Goal: Information Seeking & Learning: Learn about a topic

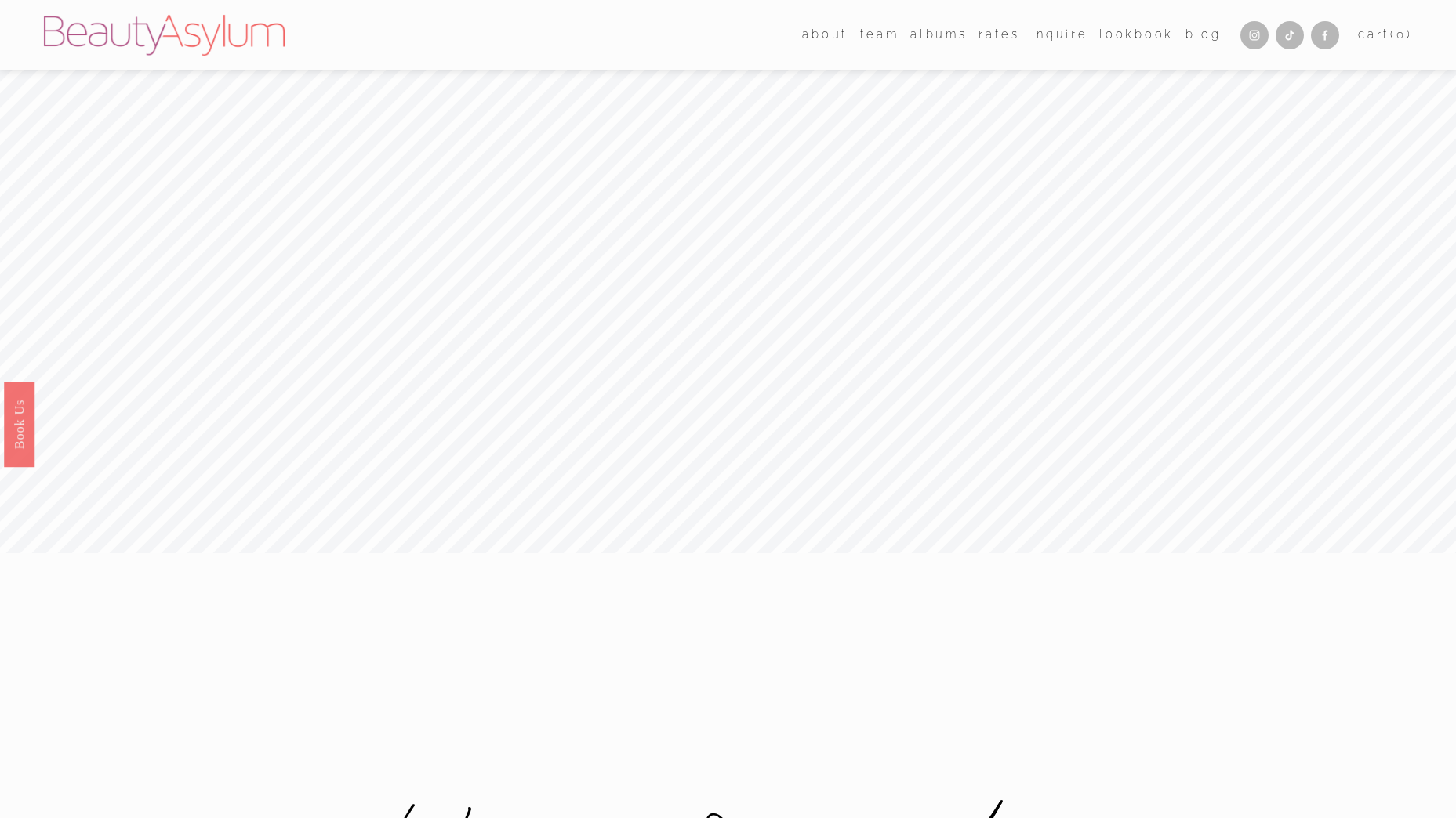
click at [995, 39] on link "Rates" at bounding box center [998, 35] width 41 height 24
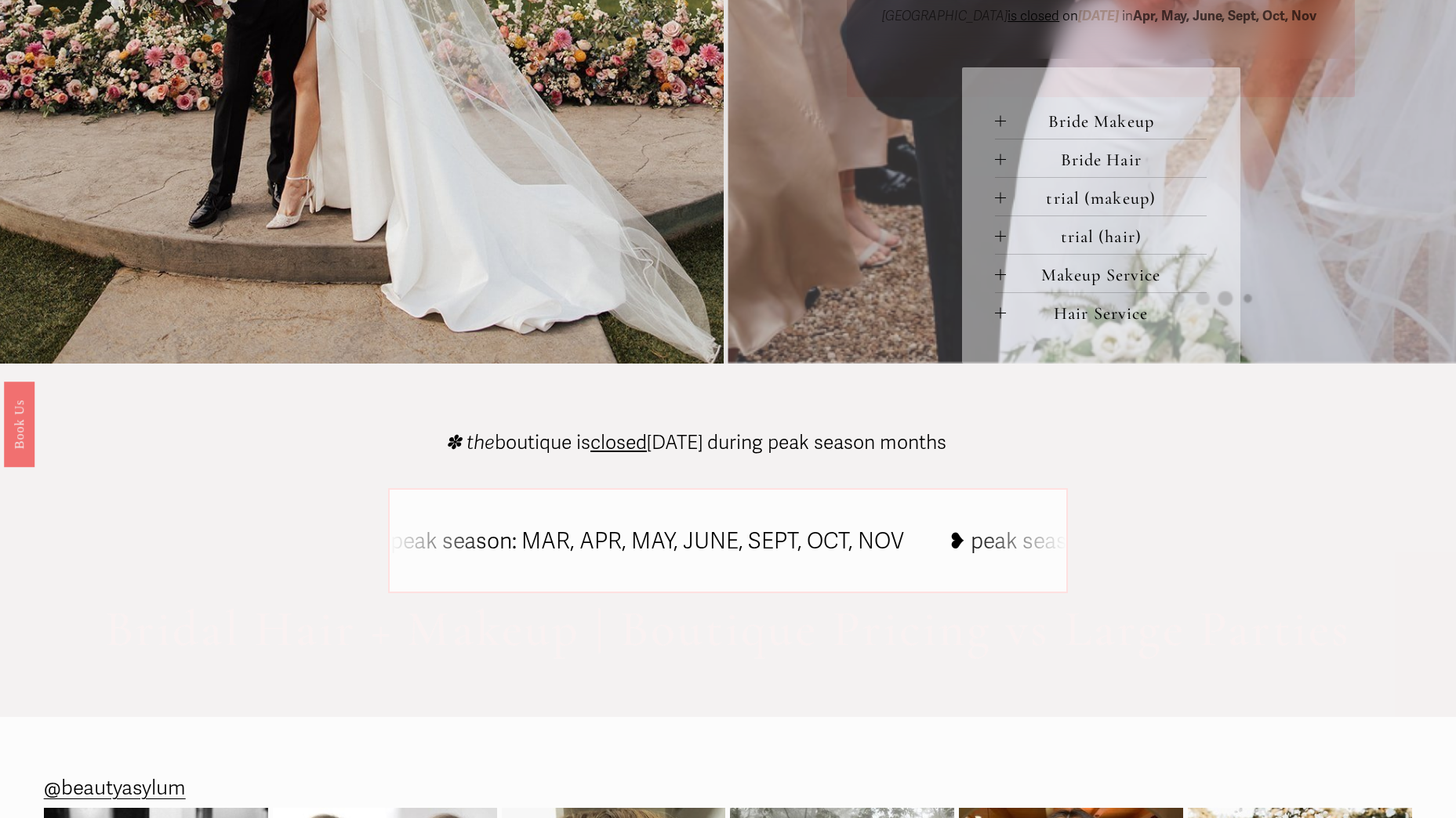
scroll to position [628, 0]
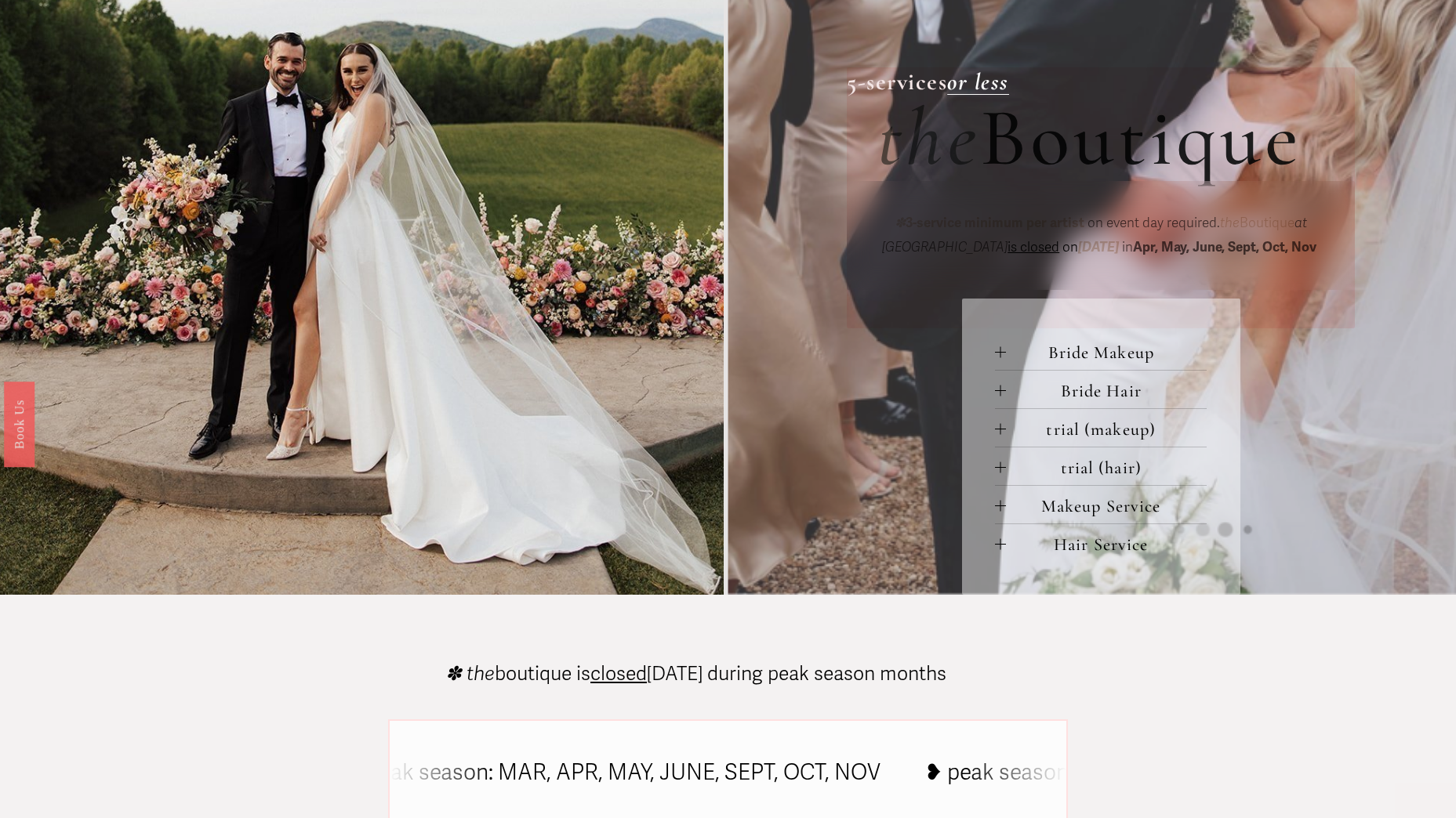
click at [1118, 358] on span "Bride Makeup" at bounding box center [1105, 352] width 201 height 21
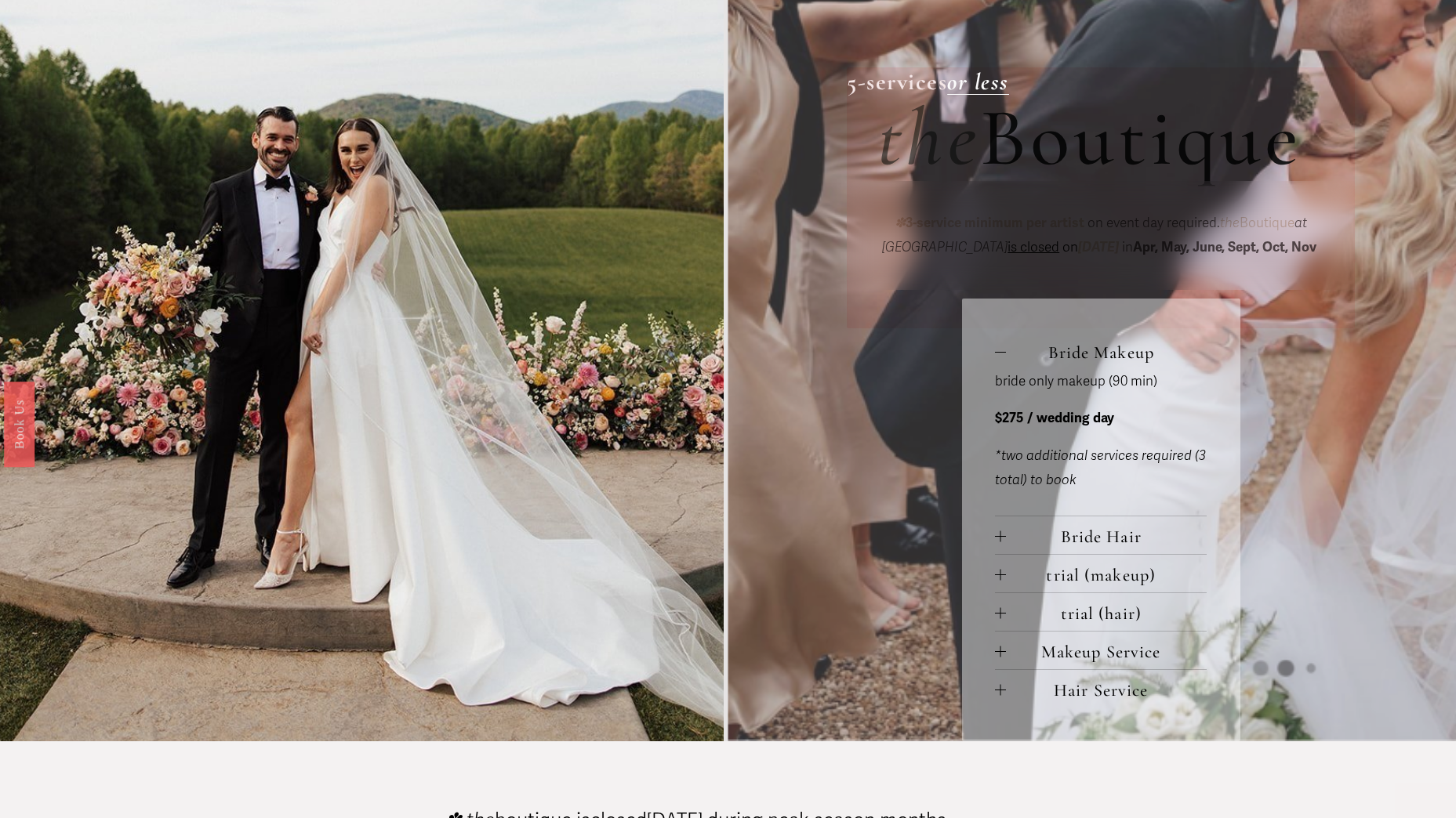
click at [1088, 535] on span "Bride Hair" at bounding box center [1105, 536] width 201 height 21
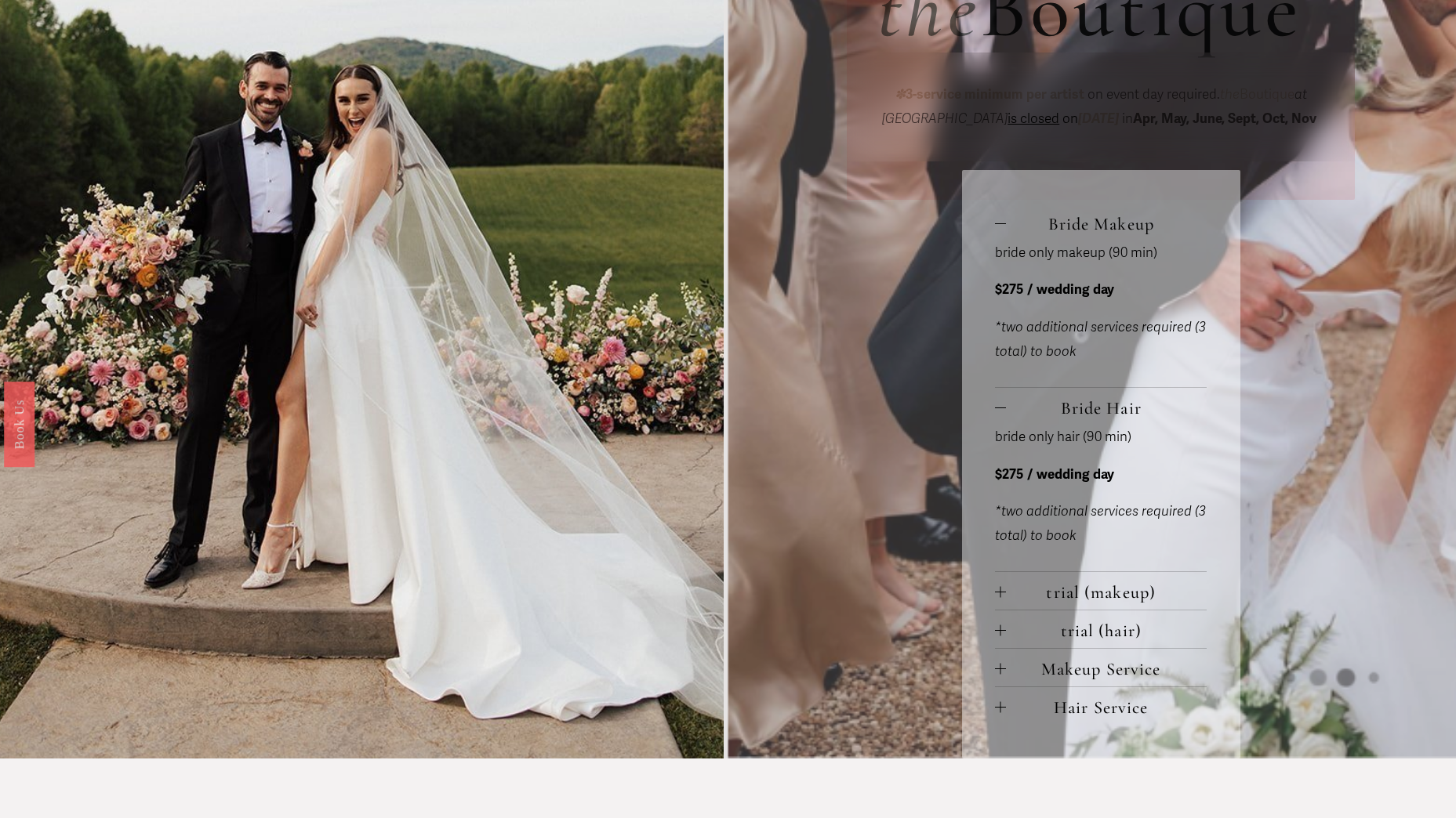
scroll to position [784, 0]
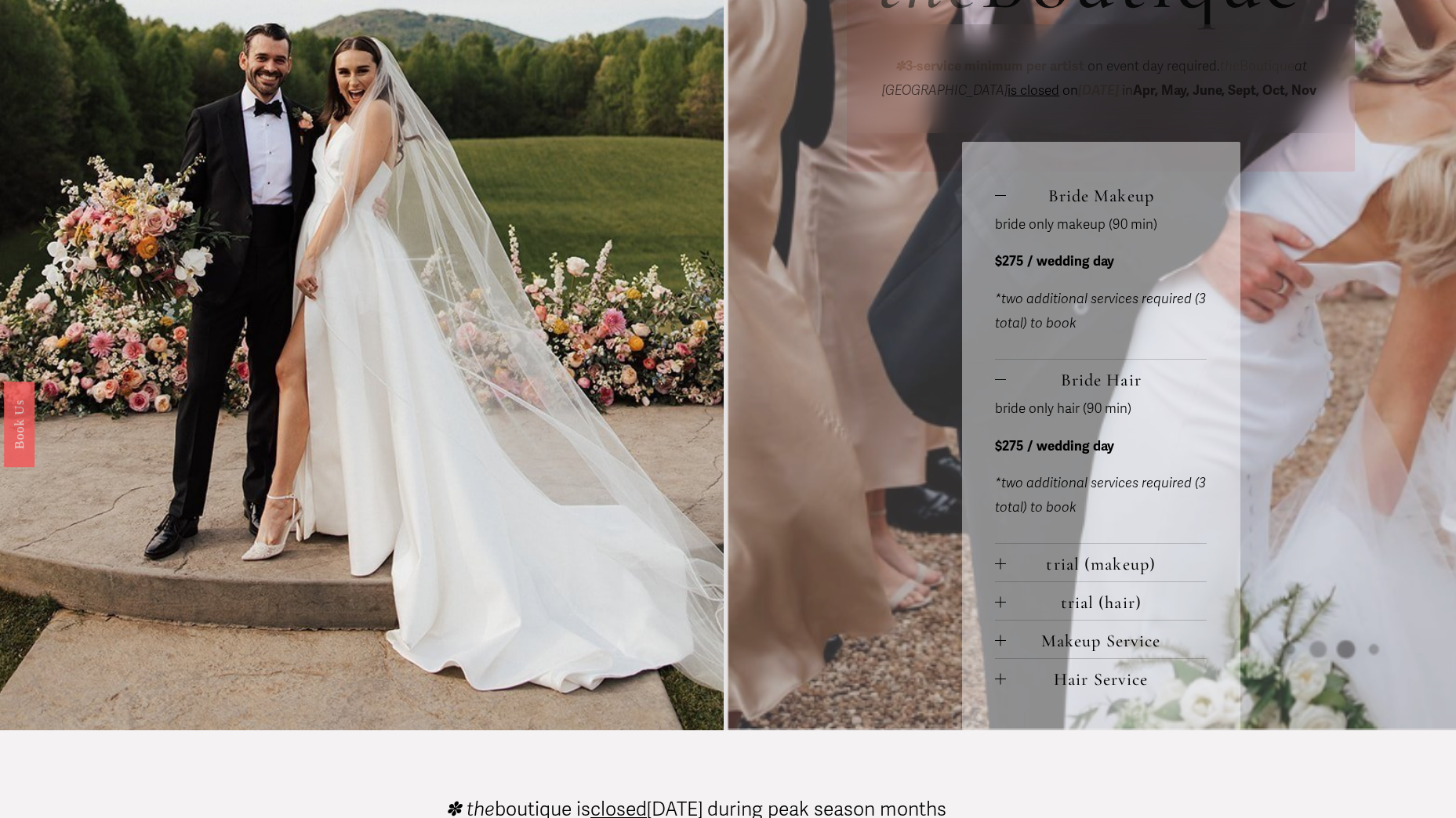
click at [1107, 572] on span "trial (makeup)" at bounding box center [1105, 564] width 201 height 21
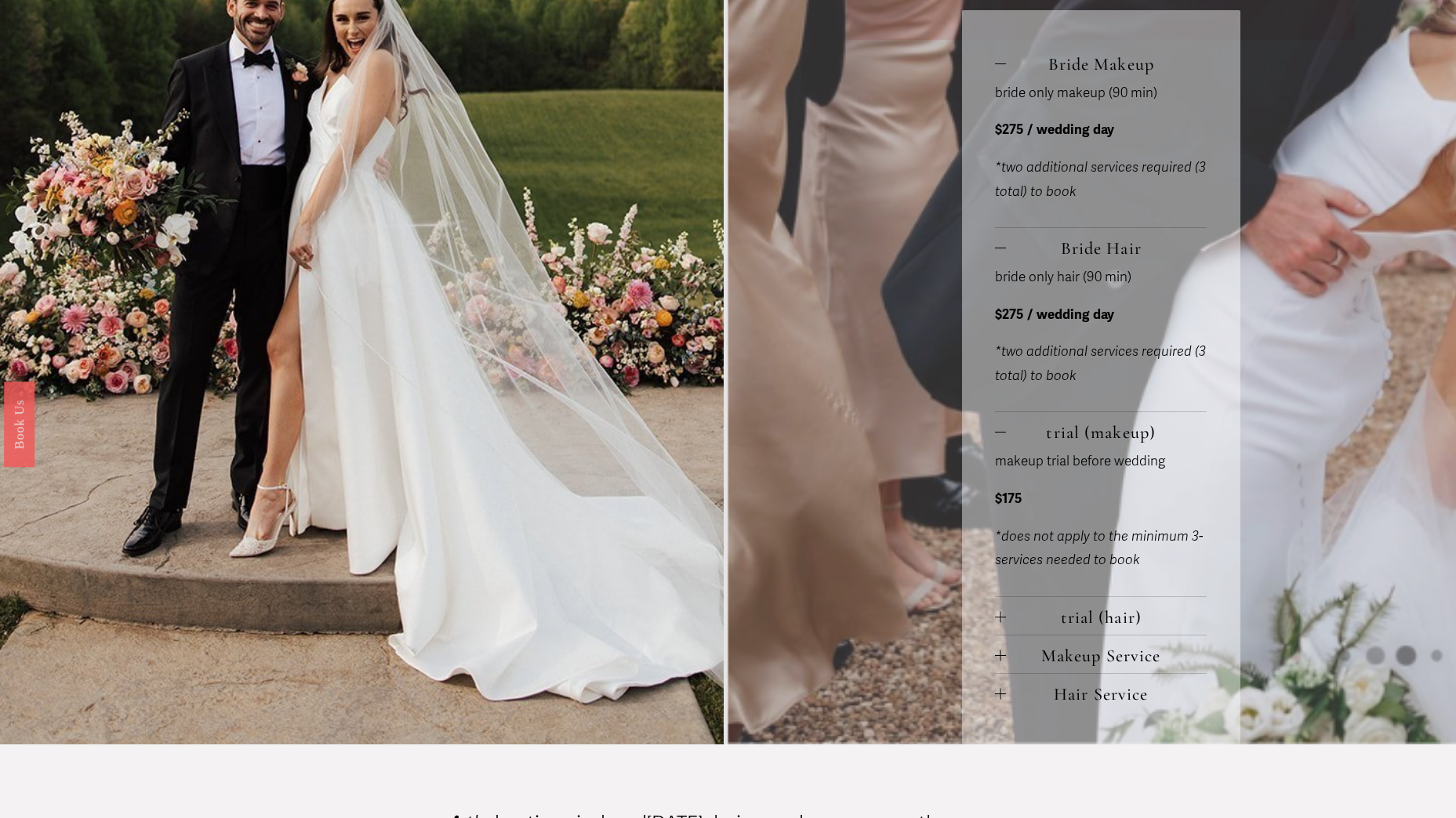
scroll to position [941, 0]
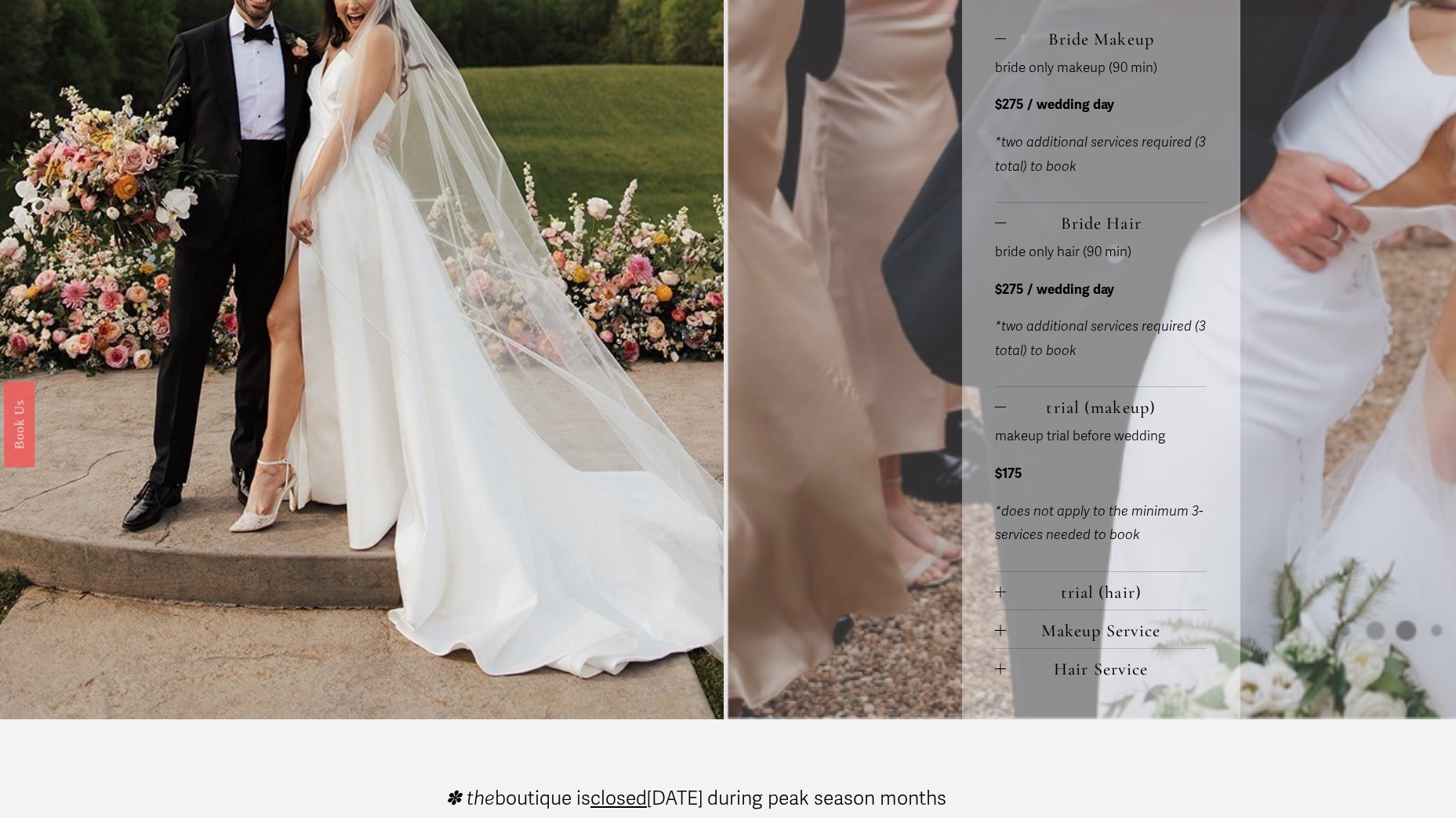
click at [1137, 600] on span "trial (hair)" at bounding box center [1105, 592] width 201 height 21
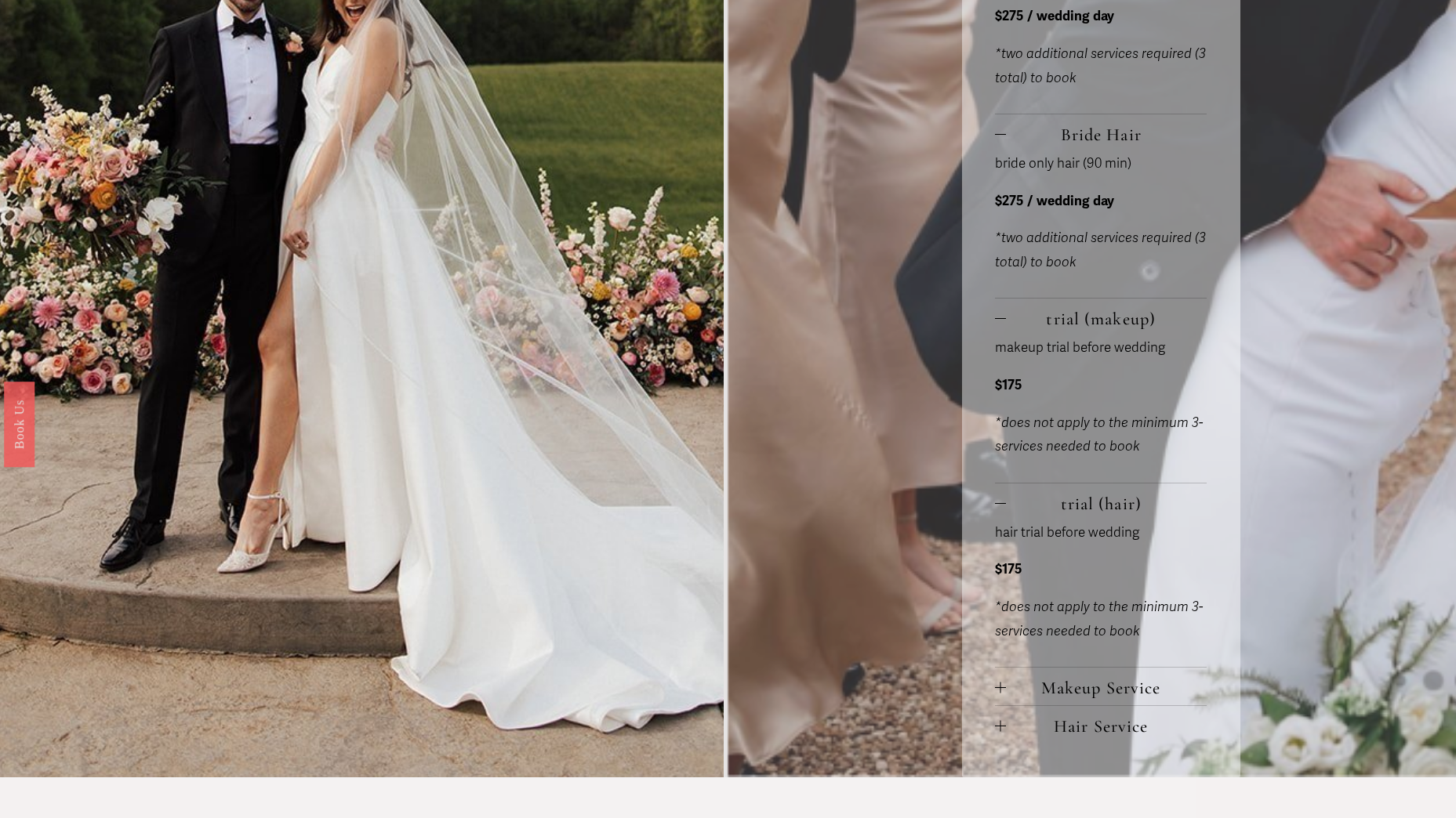
scroll to position [1098, 0]
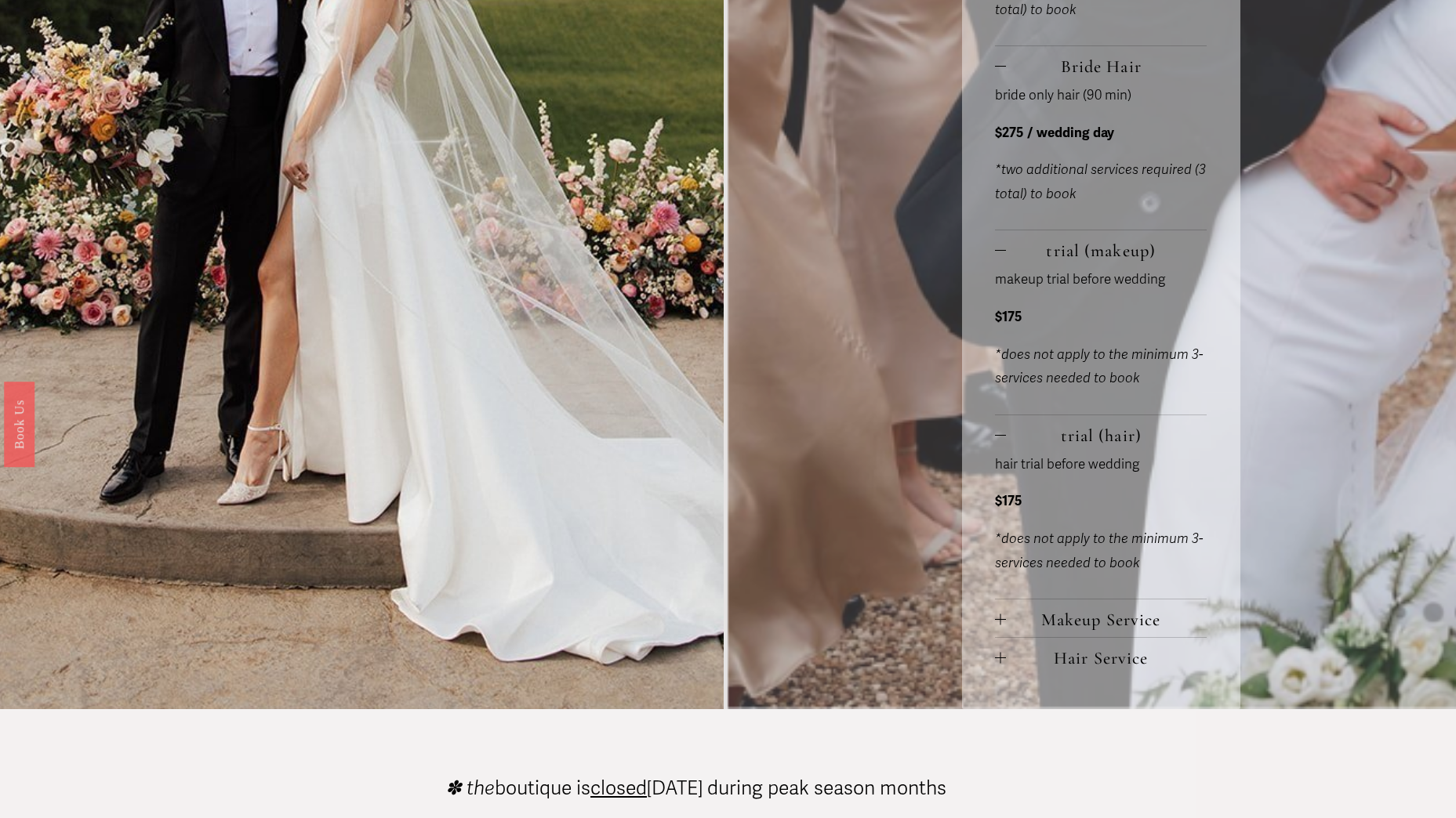
click at [1143, 626] on span "Makeup Service" at bounding box center [1105, 619] width 201 height 21
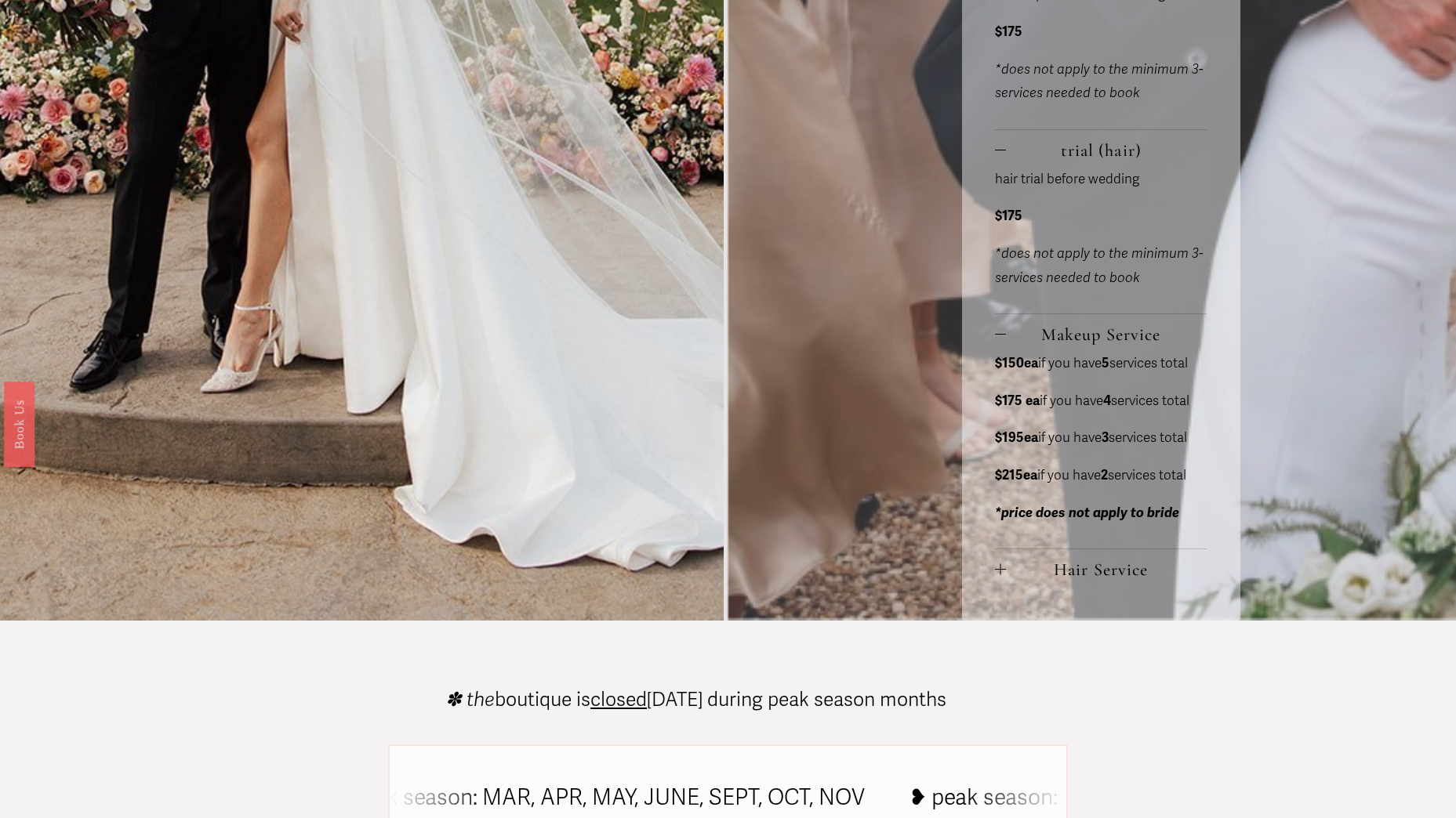
scroll to position [1411, 0]
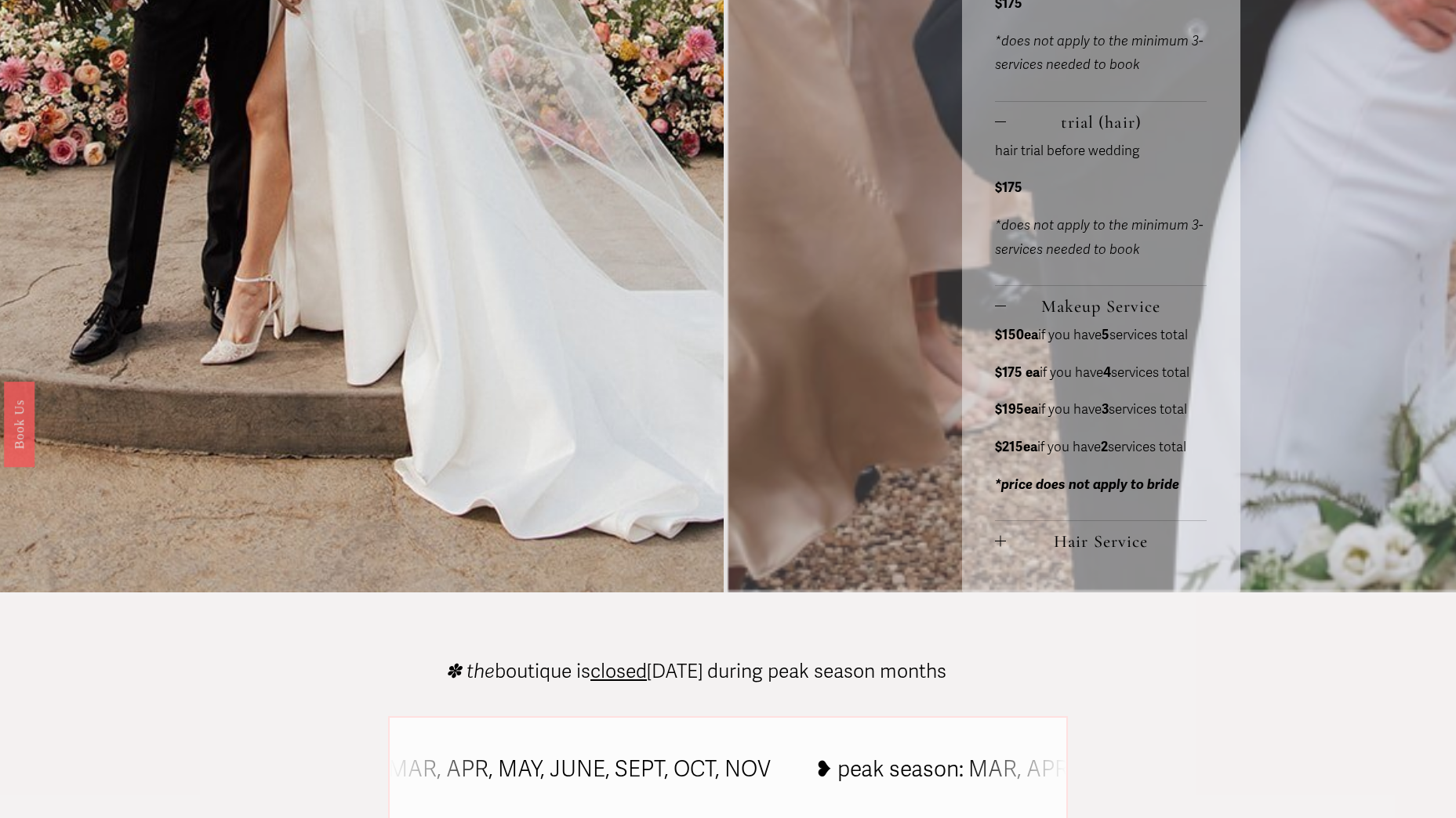
click at [1113, 550] on span "Hair Service" at bounding box center [1105, 541] width 201 height 21
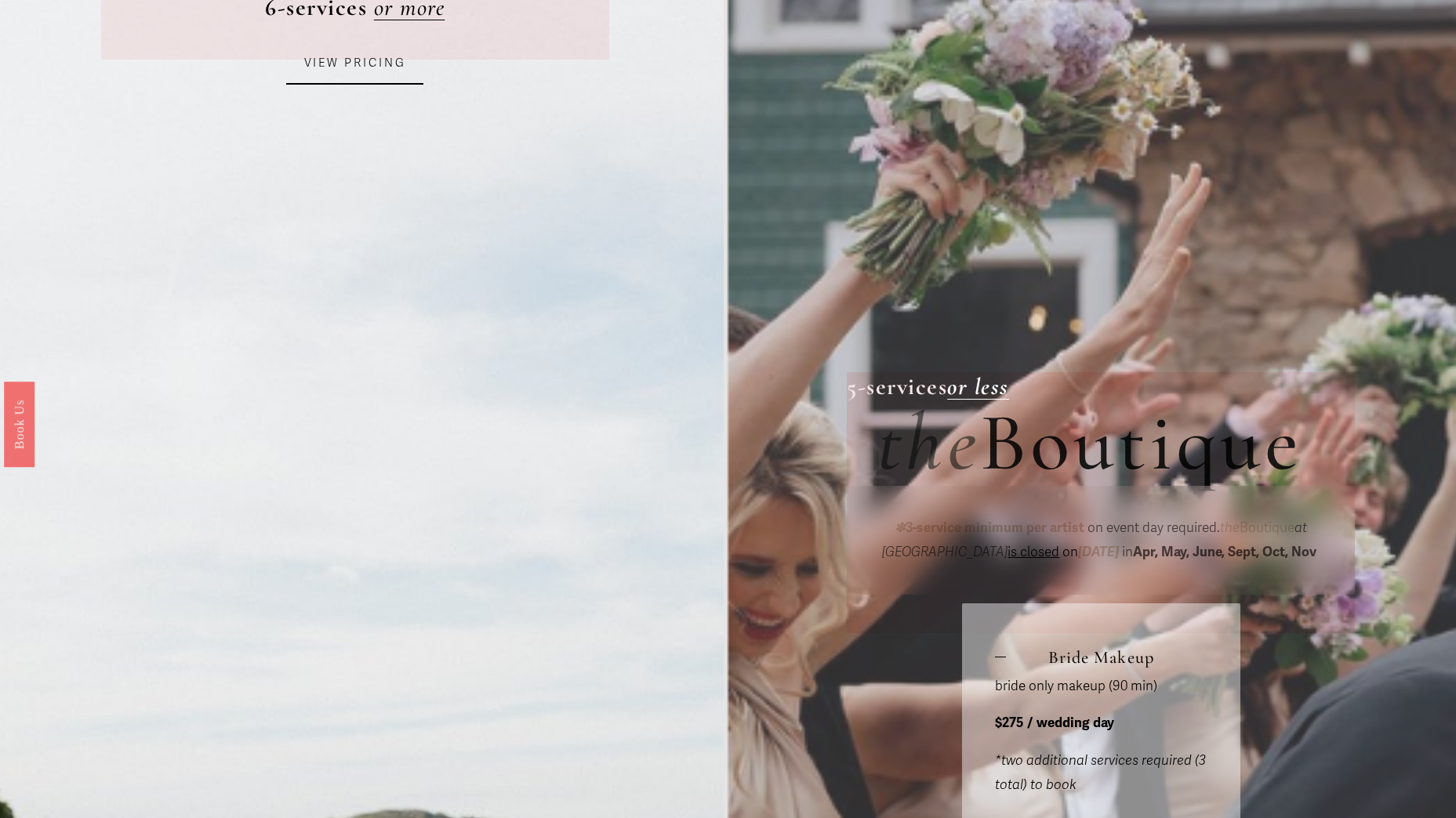
scroll to position [0, 0]
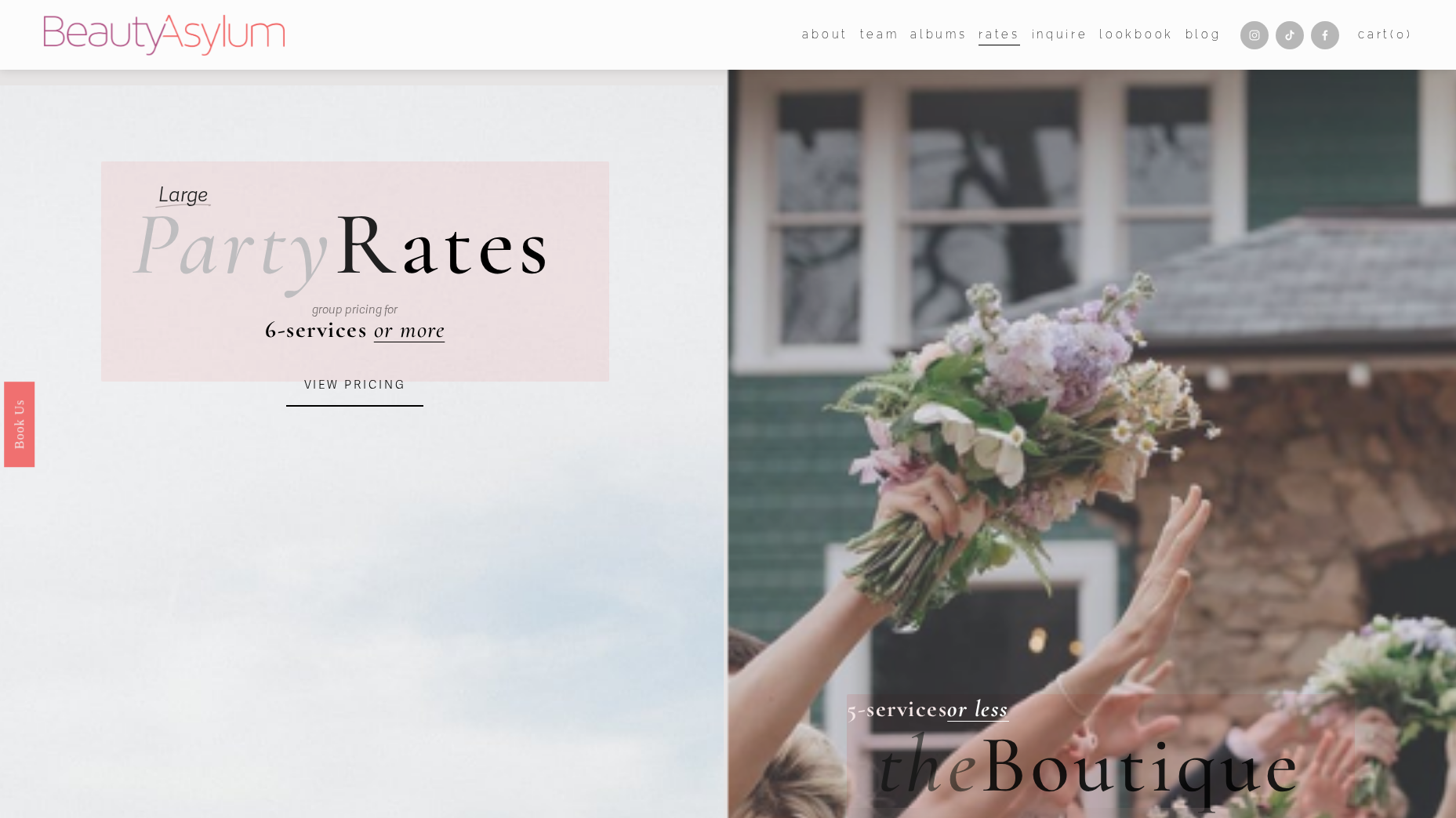
drag, startPoint x: 1085, startPoint y: 748, endPoint x: 1052, endPoint y: 497, distance: 253.2
